Goal: Information Seeking & Learning: Compare options

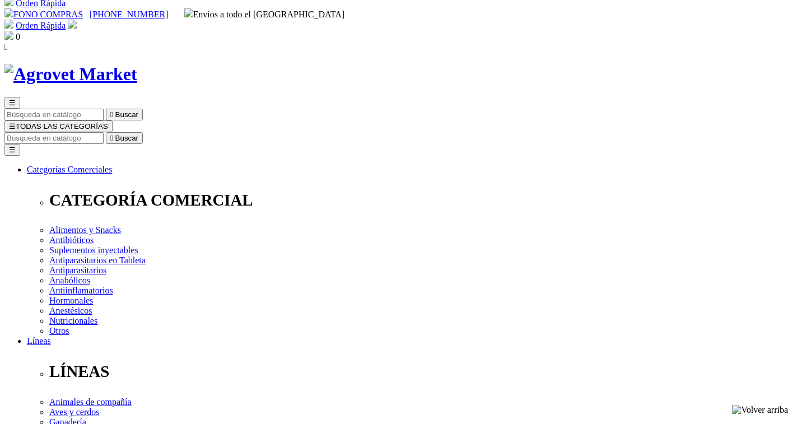
scroll to position [56, 0]
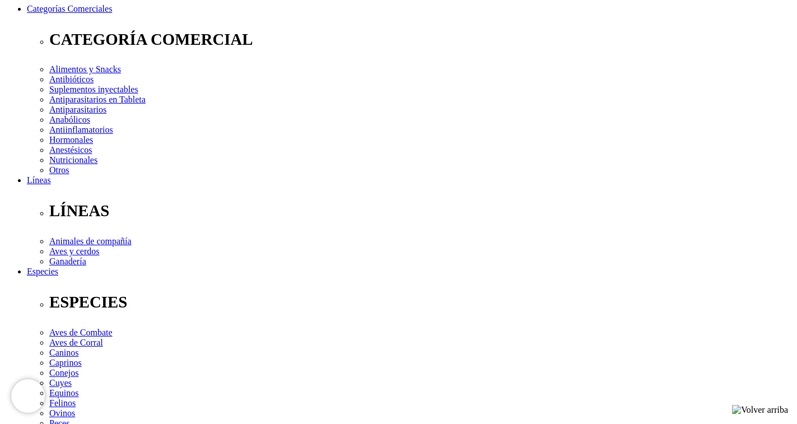
scroll to position [112, 0]
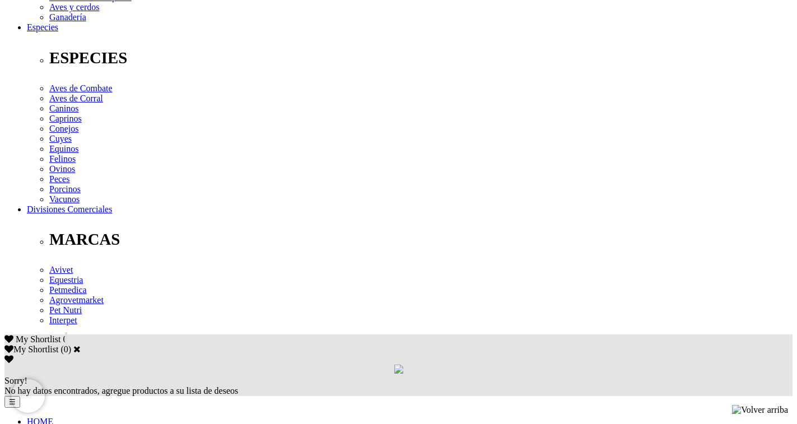
scroll to position [448, 0]
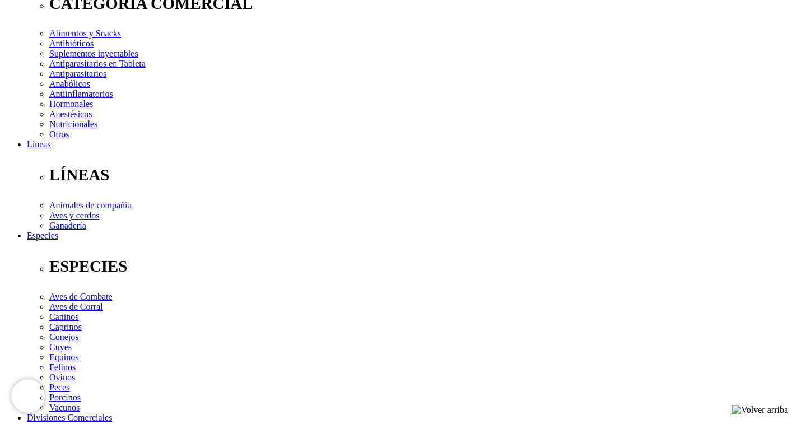
scroll to position [224, 0]
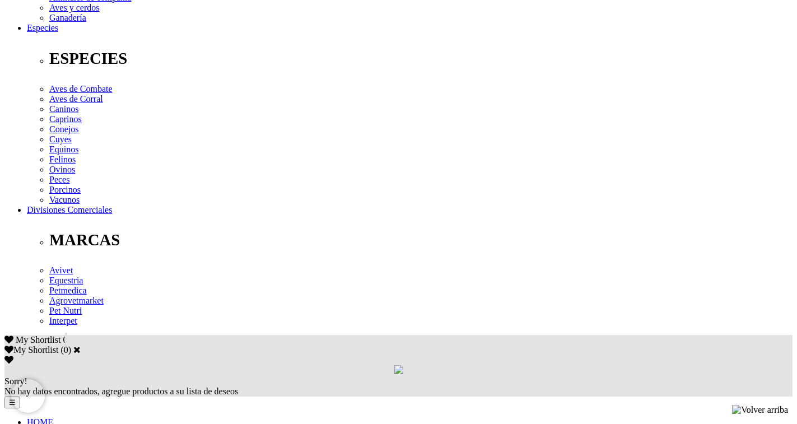
scroll to position [432, 0]
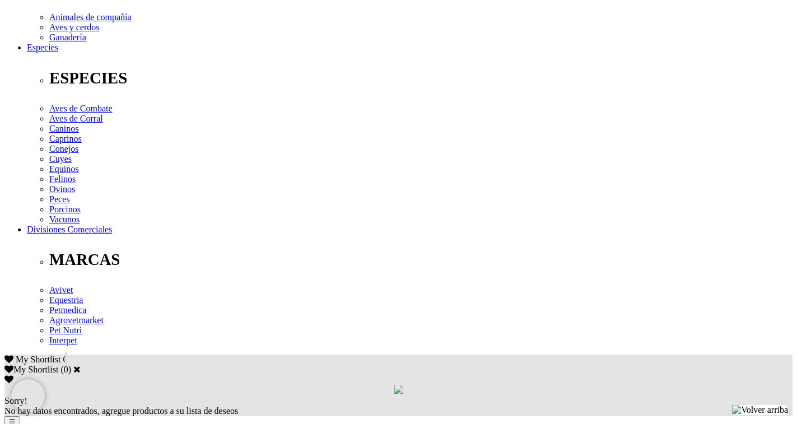
scroll to position [448, 0]
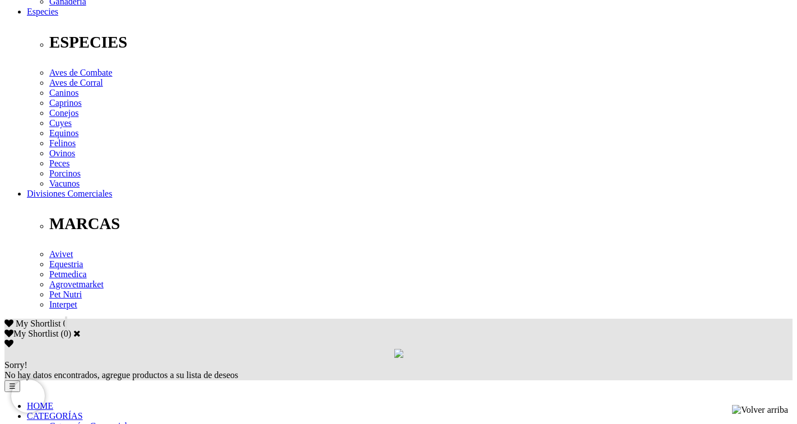
scroll to position [448, 0]
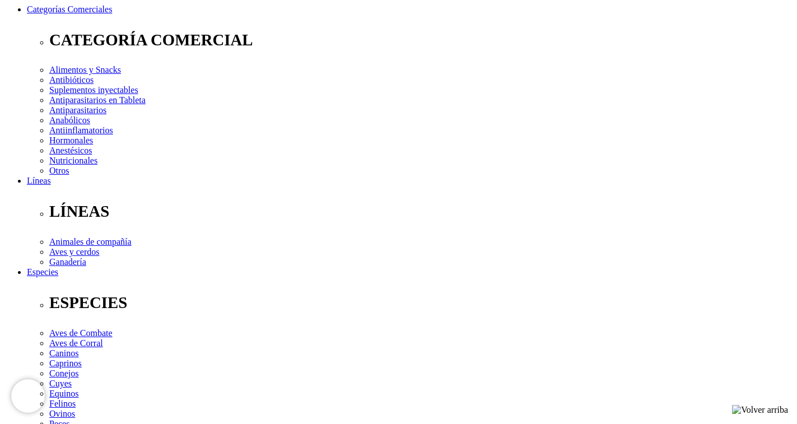
scroll to position [112, 0]
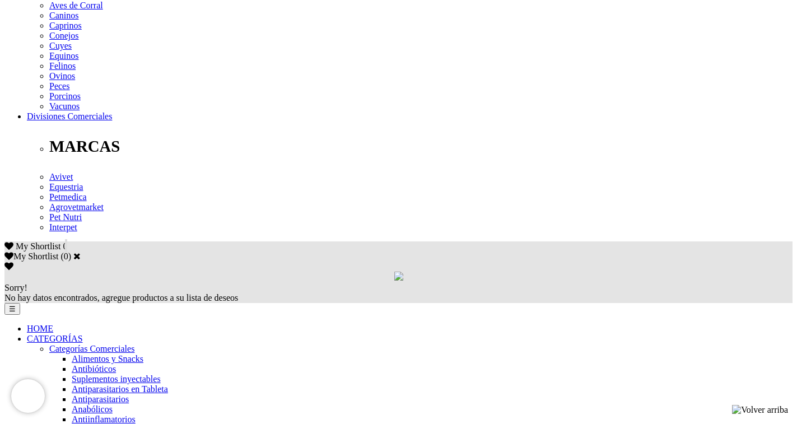
scroll to position [504, 0]
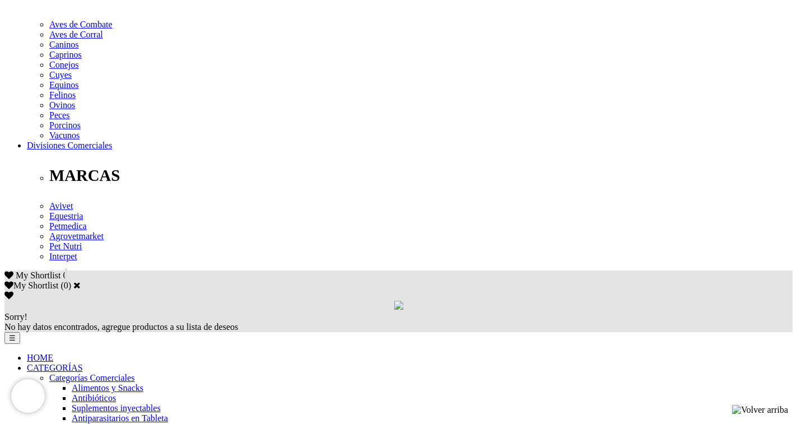
scroll to position [504, 0]
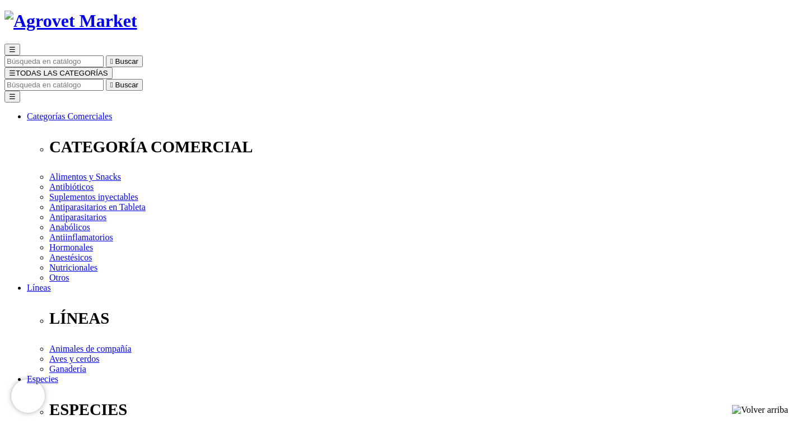
scroll to position [56, 0]
